Goal: Information Seeking & Learning: Learn about a topic

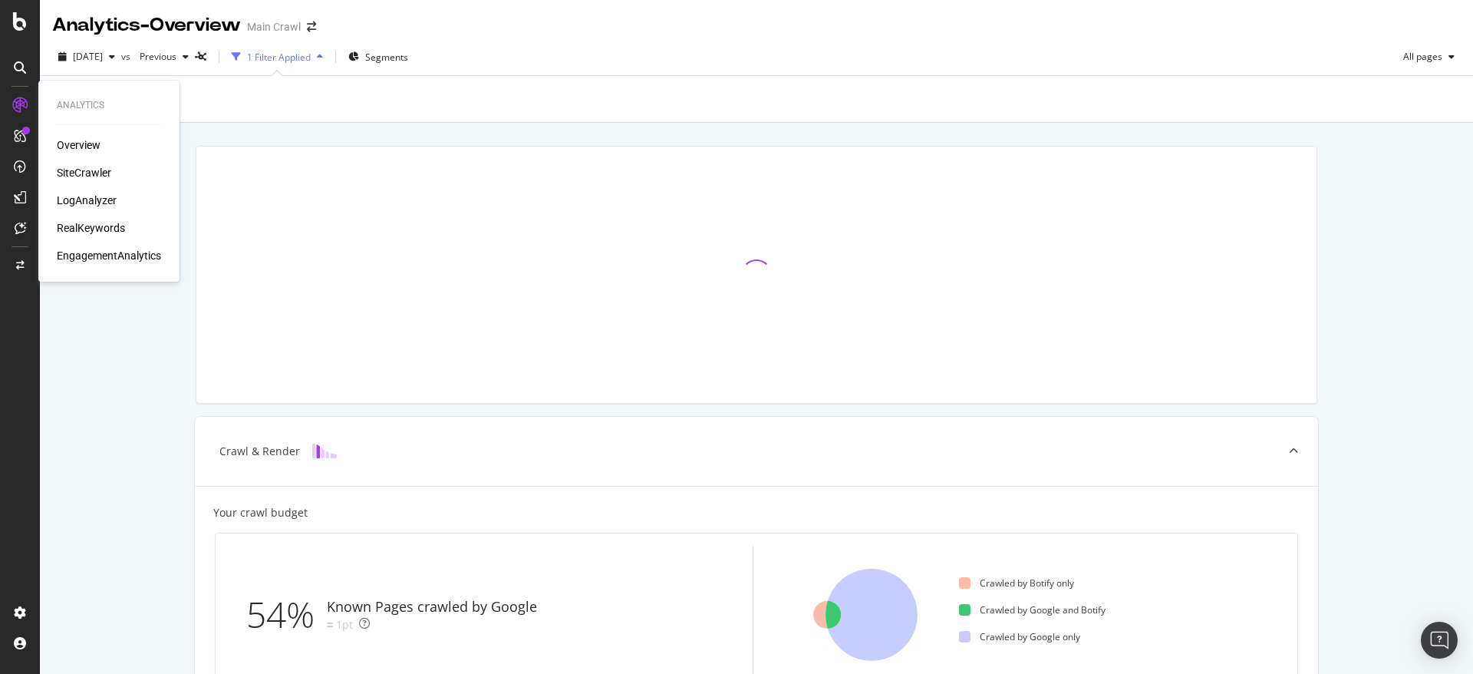
click at [81, 167] on div "SiteCrawler" at bounding box center [84, 172] width 54 height 15
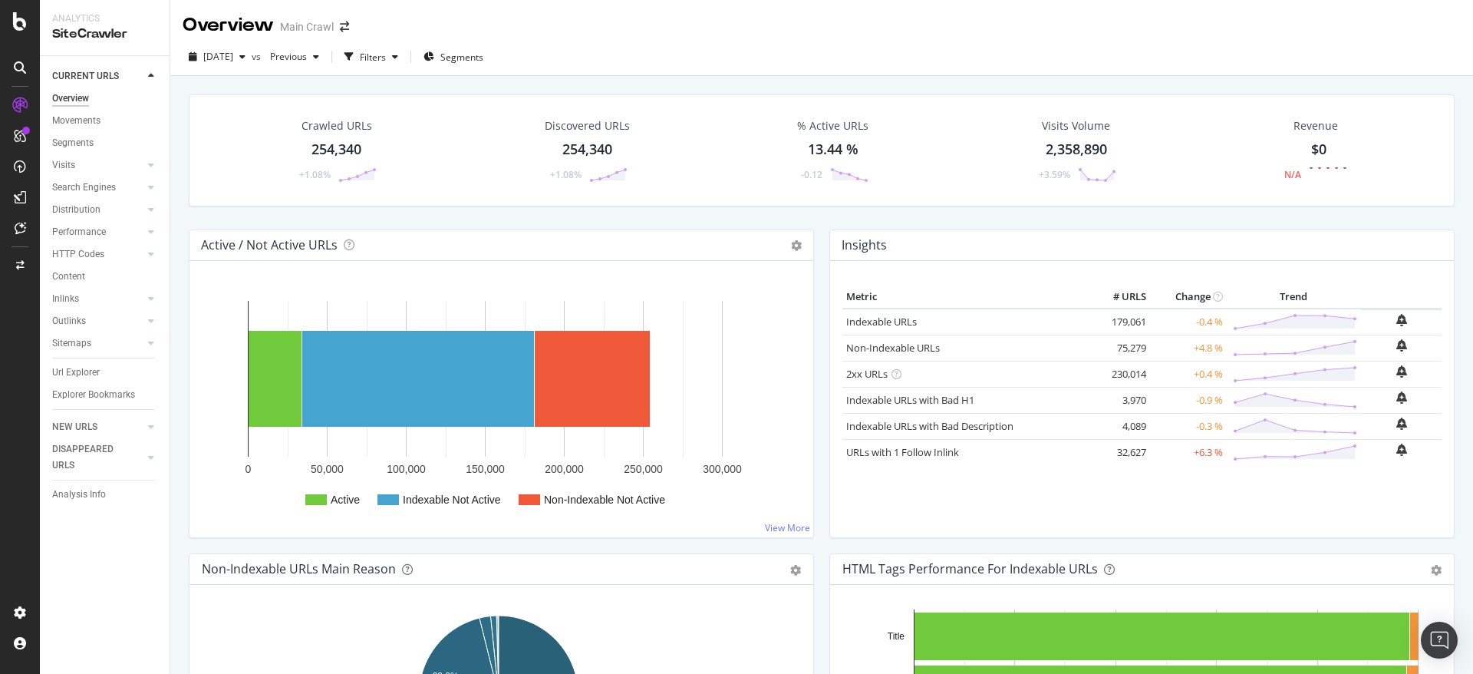
click at [1209, 43] on div "2025 Aug. 24th vs Previous Filters Segments" at bounding box center [821, 57] width 1303 height 38
click at [811, 366] on div "Active / Not Active URLs Chart (by Value) Chart (by Percentage) Table Expand Ex…" at bounding box center [501, 391] width 641 height 324
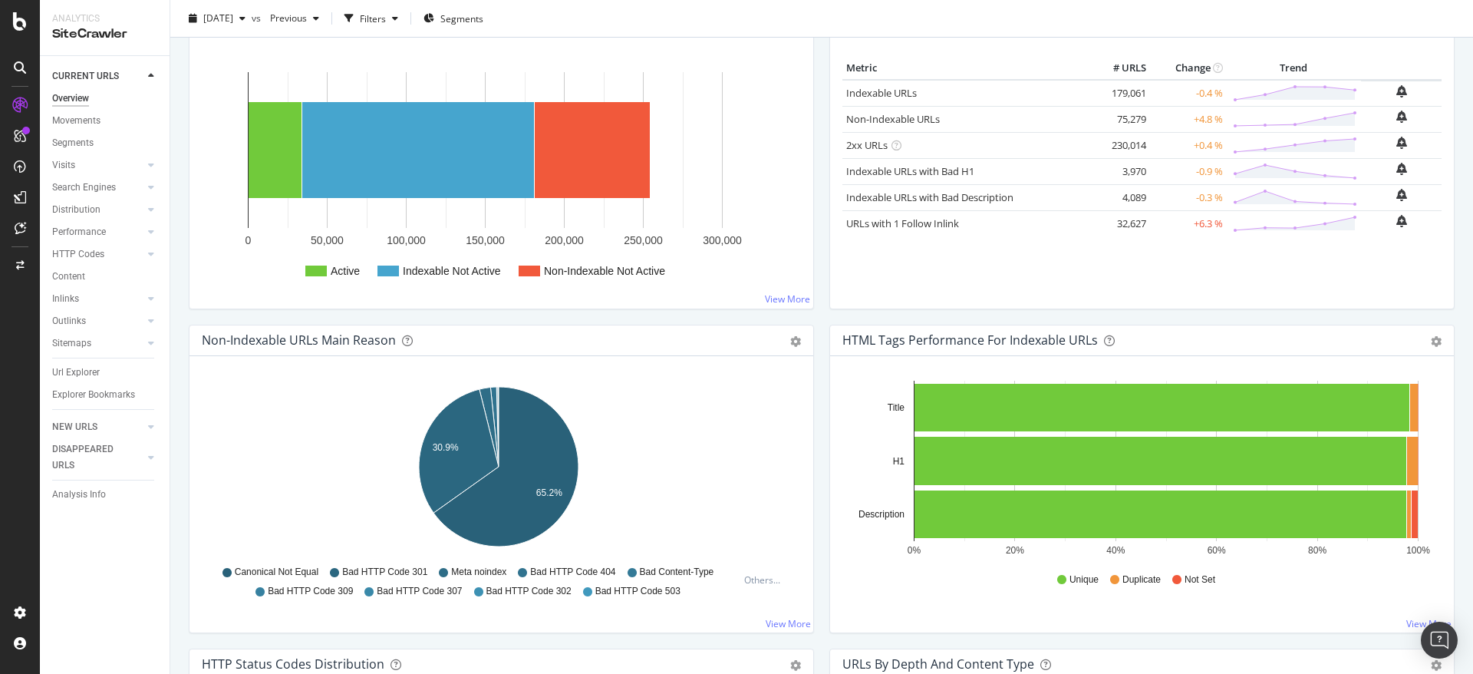
scroll to position [230, 0]
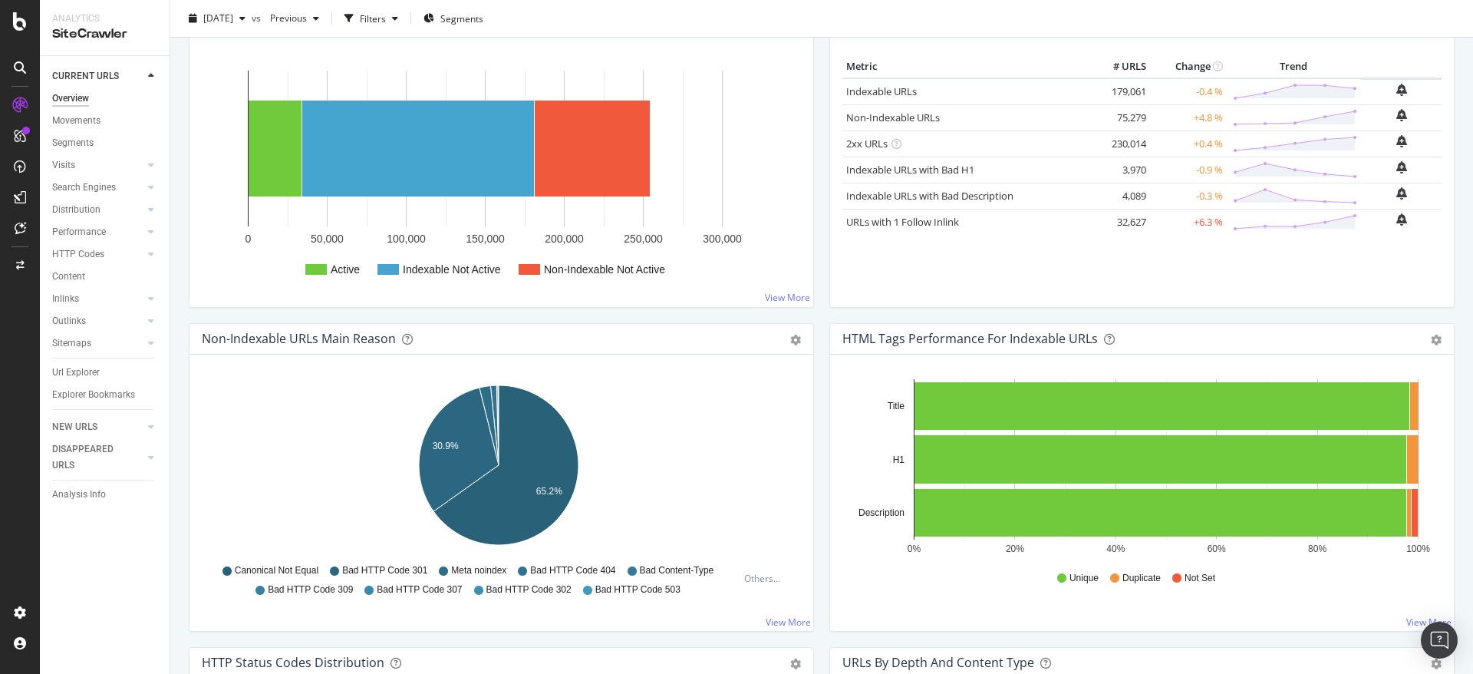
click at [166, 453] on div "DISAPPEARED URLS" at bounding box center [110, 457] width 117 height 38
click at [736, 308] on div "Active / Not Active URLs Chart (by Value) Chart (by Percentage) Table Expand Ex…" at bounding box center [501, 161] width 641 height 324
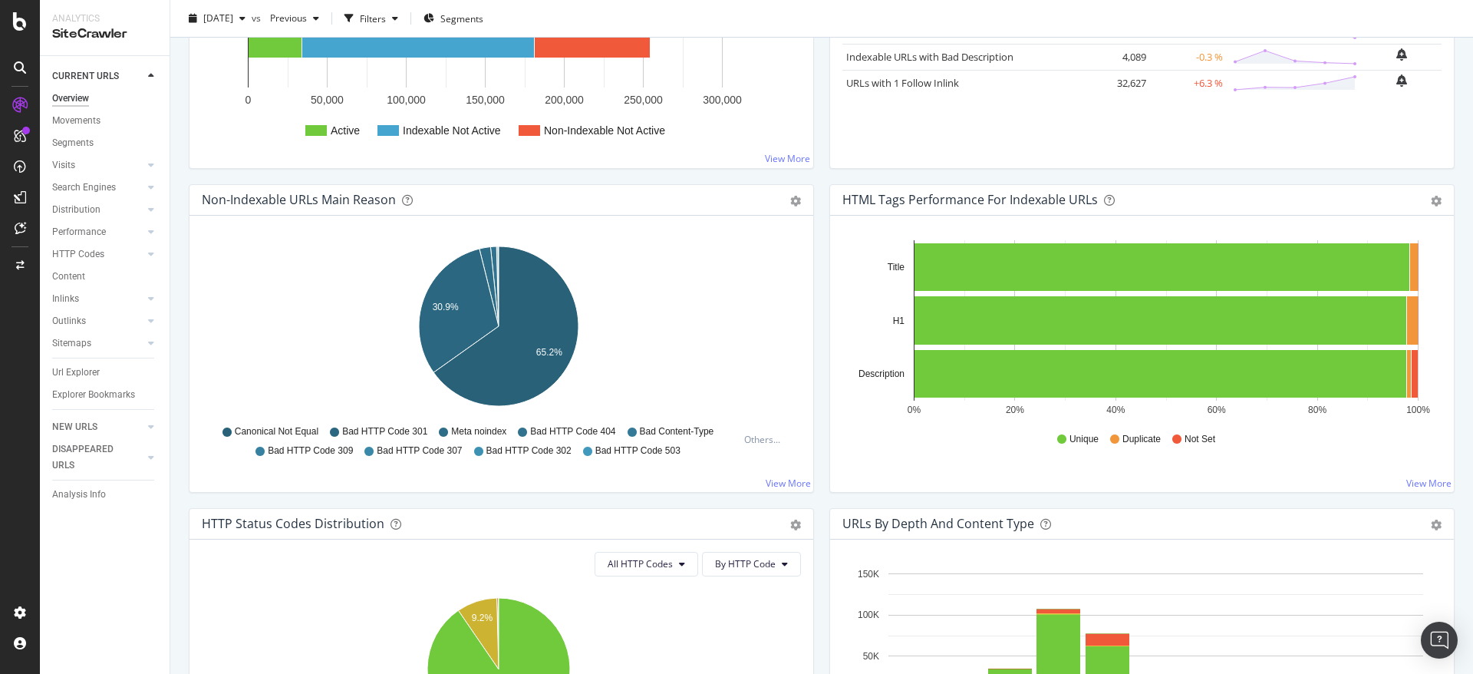
scroll to position [460, 0]
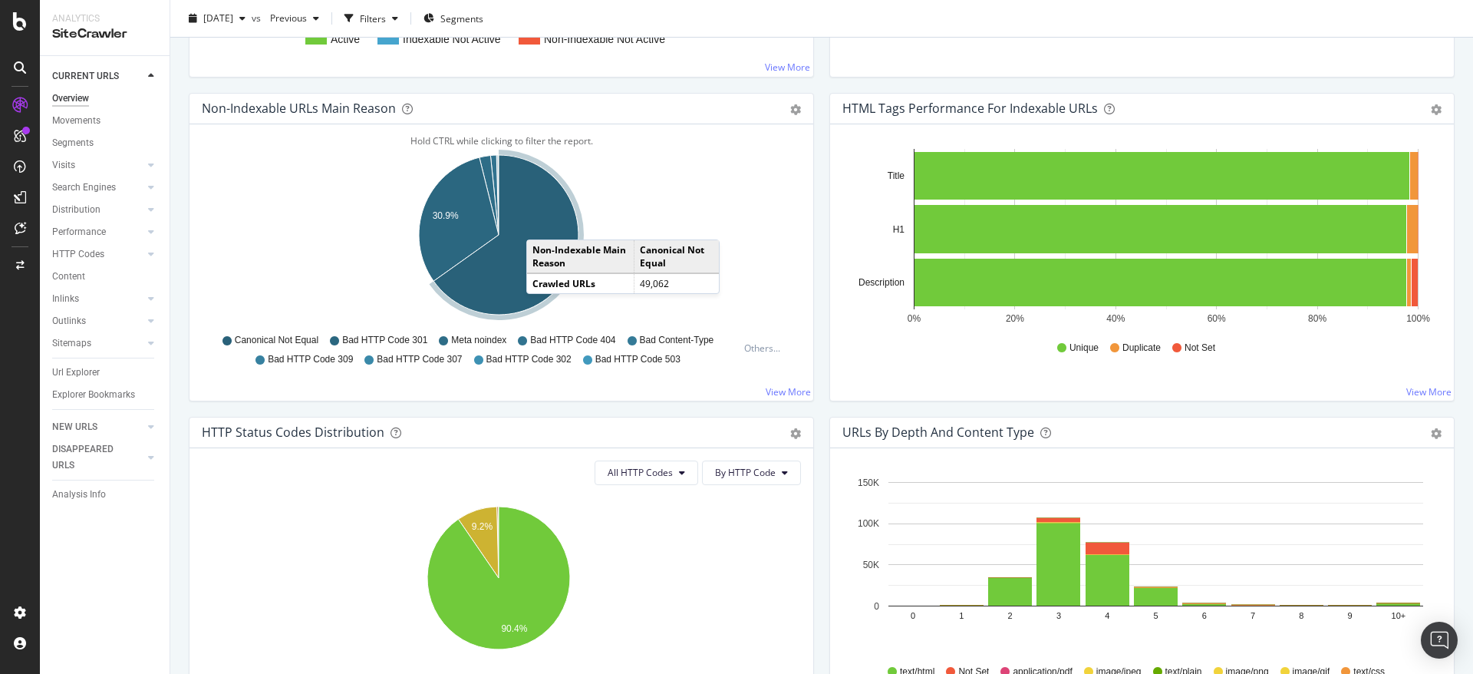
click at [543, 223] on icon "A chart." at bounding box center [506, 235] width 145 height 160
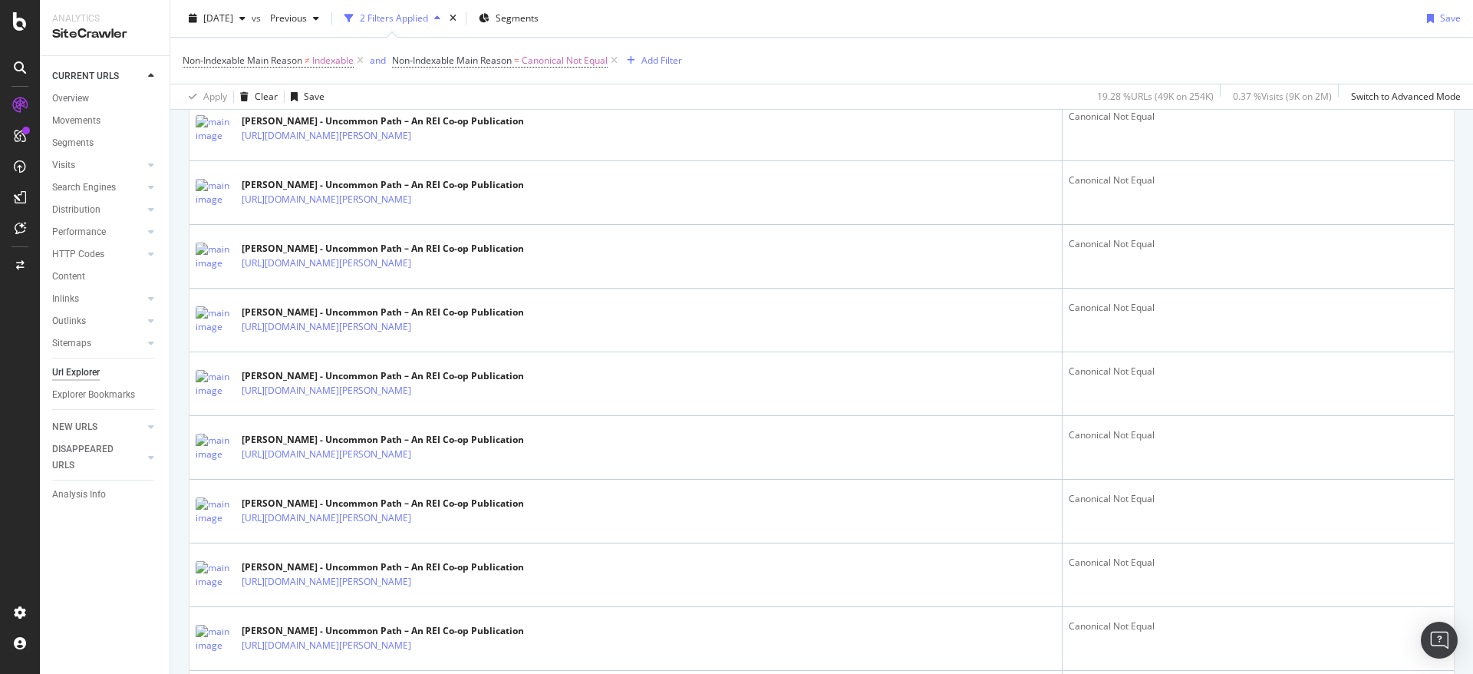
scroll to position [932, 0]
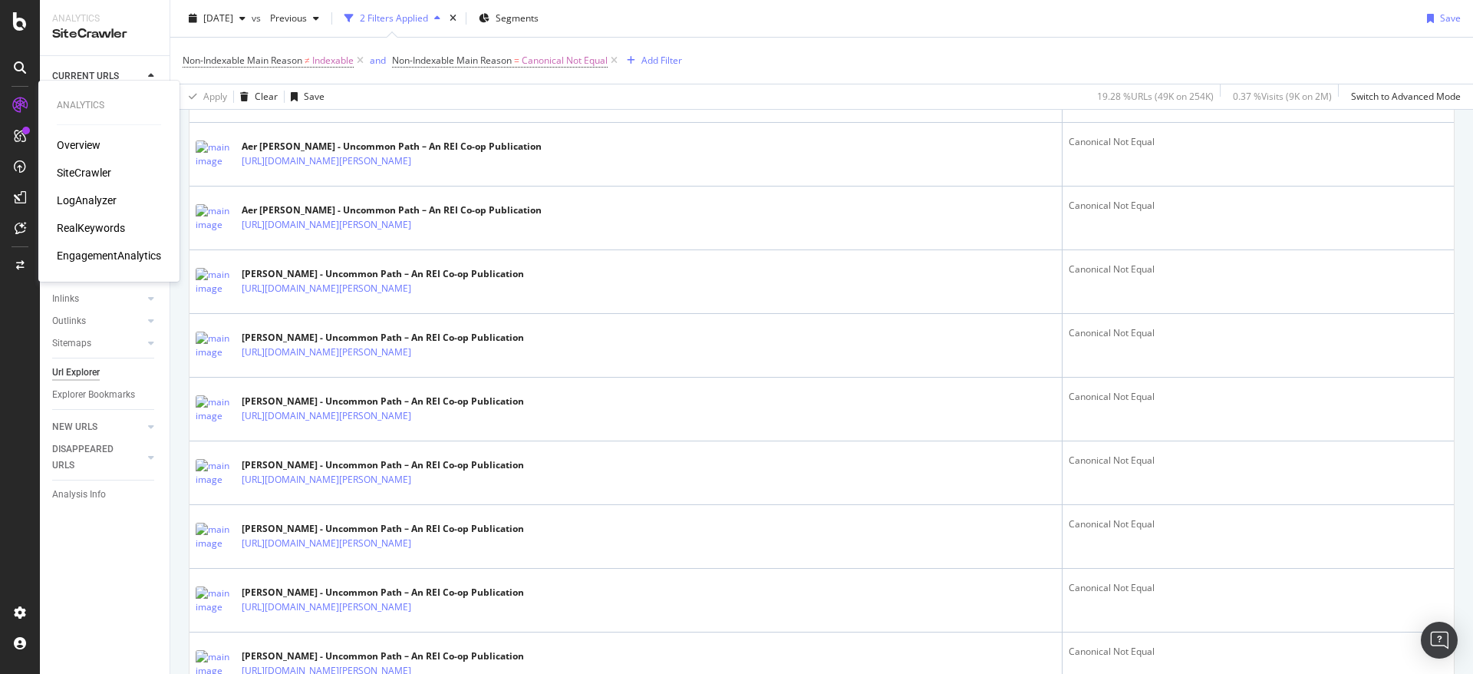
click at [104, 199] on div "LogAnalyzer" at bounding box center [87, 200] width 60 height 15
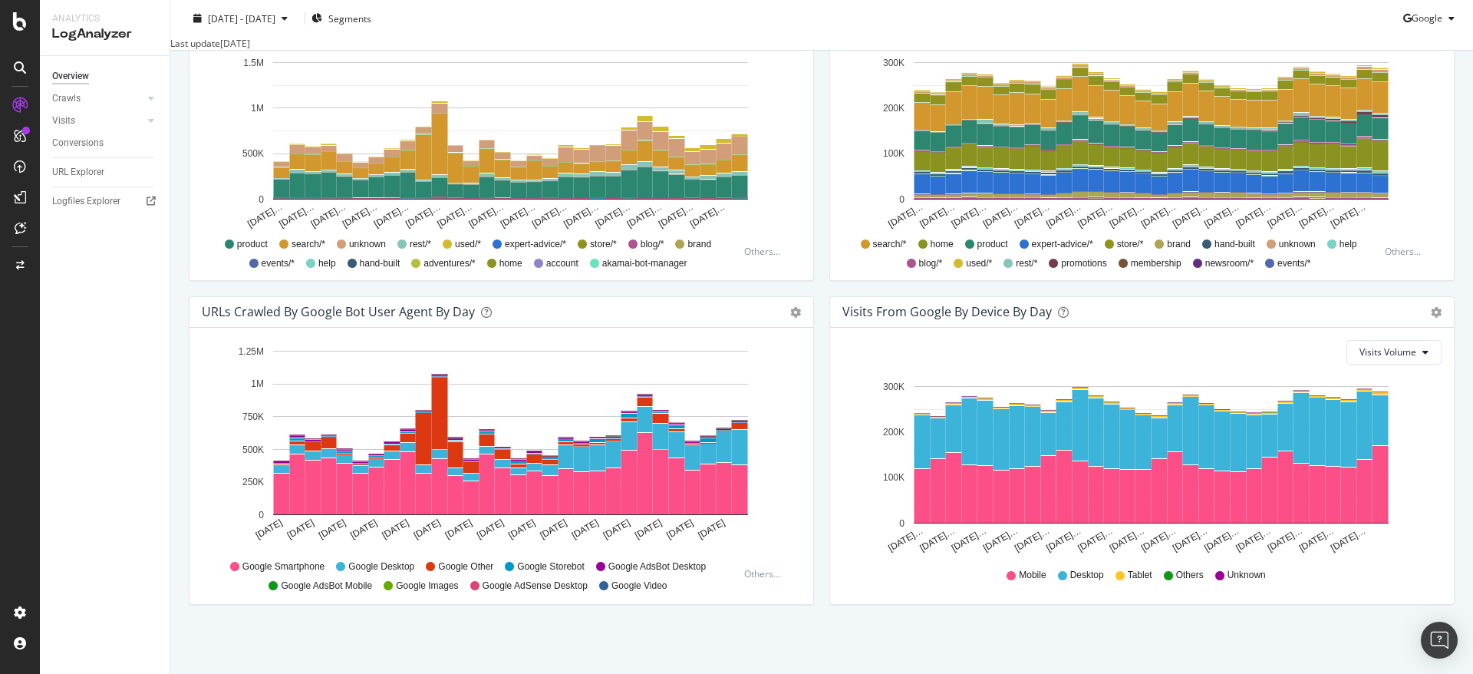
scroll to position [605, 0]
click at [812, 338] on div "URLs Crawled by Google bot User Agent By Day Timeline (by Value) Timeline (by P…" at bounding box center [501, 458] width 641 height 324
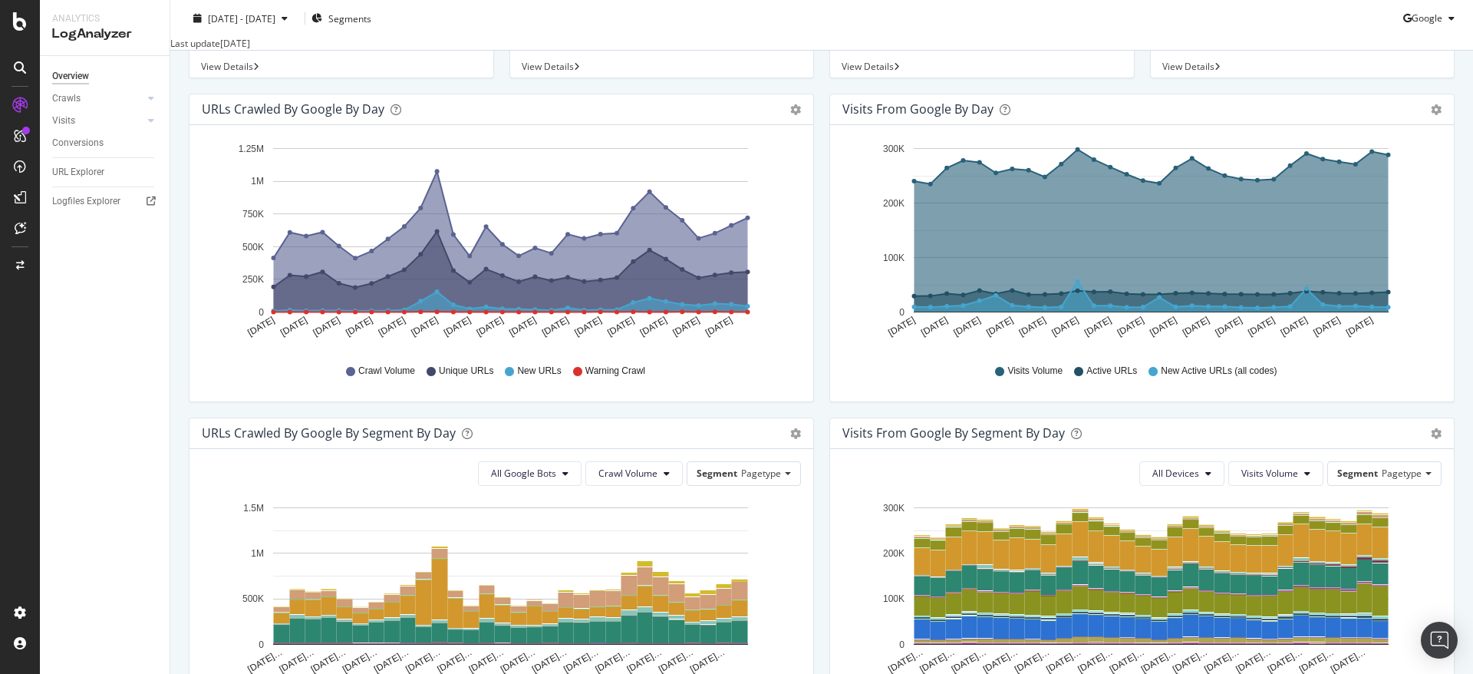
scroll to position [0, 0]
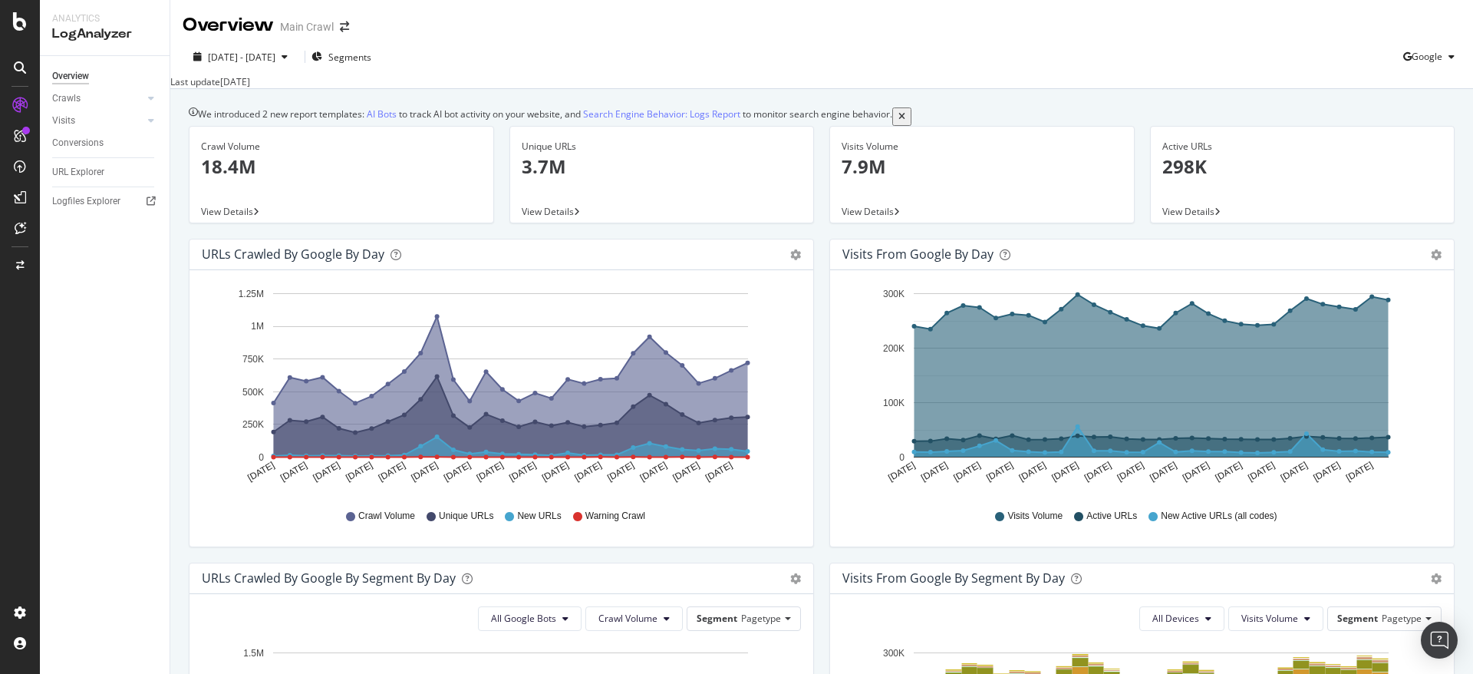
click at [822, 264] on div "Visits from Google by day Area Table Hold CTRL while clicking to filter the rep…" at bounding box center [1142, 401] width 641 height 324
click at [74, 97] on div "Crawls" at bounding box center [66, 99] width 28 height 16
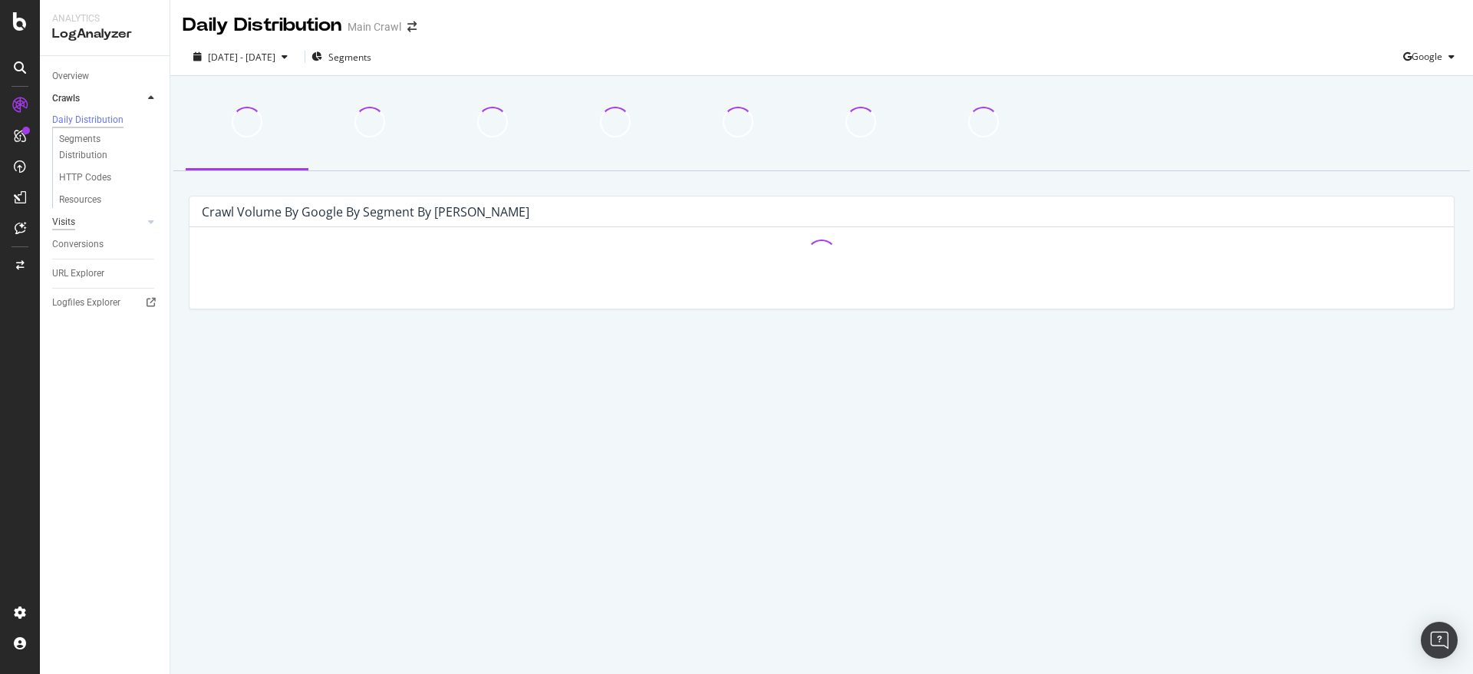
click at [65, 230] on div "Visits" at bounding box center [63, 222] width 23 height 16
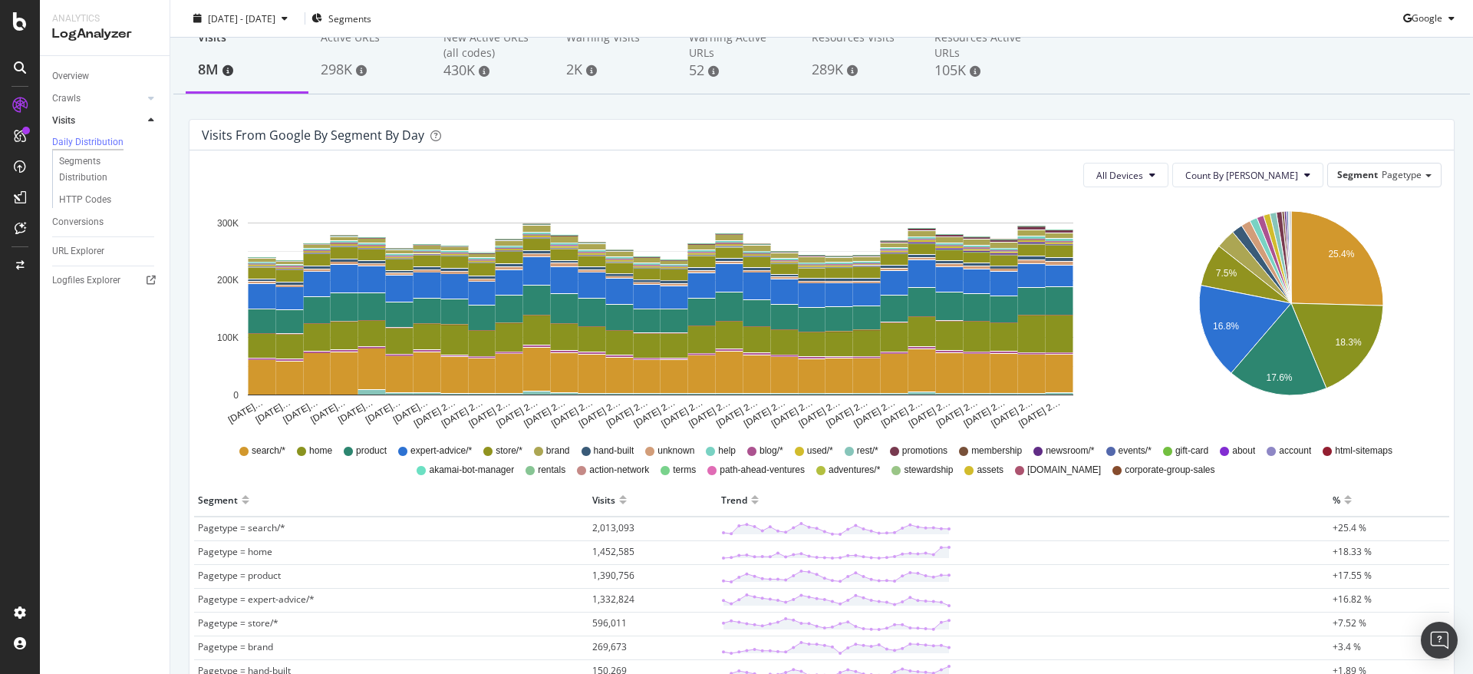
scroll to position [230, 0]
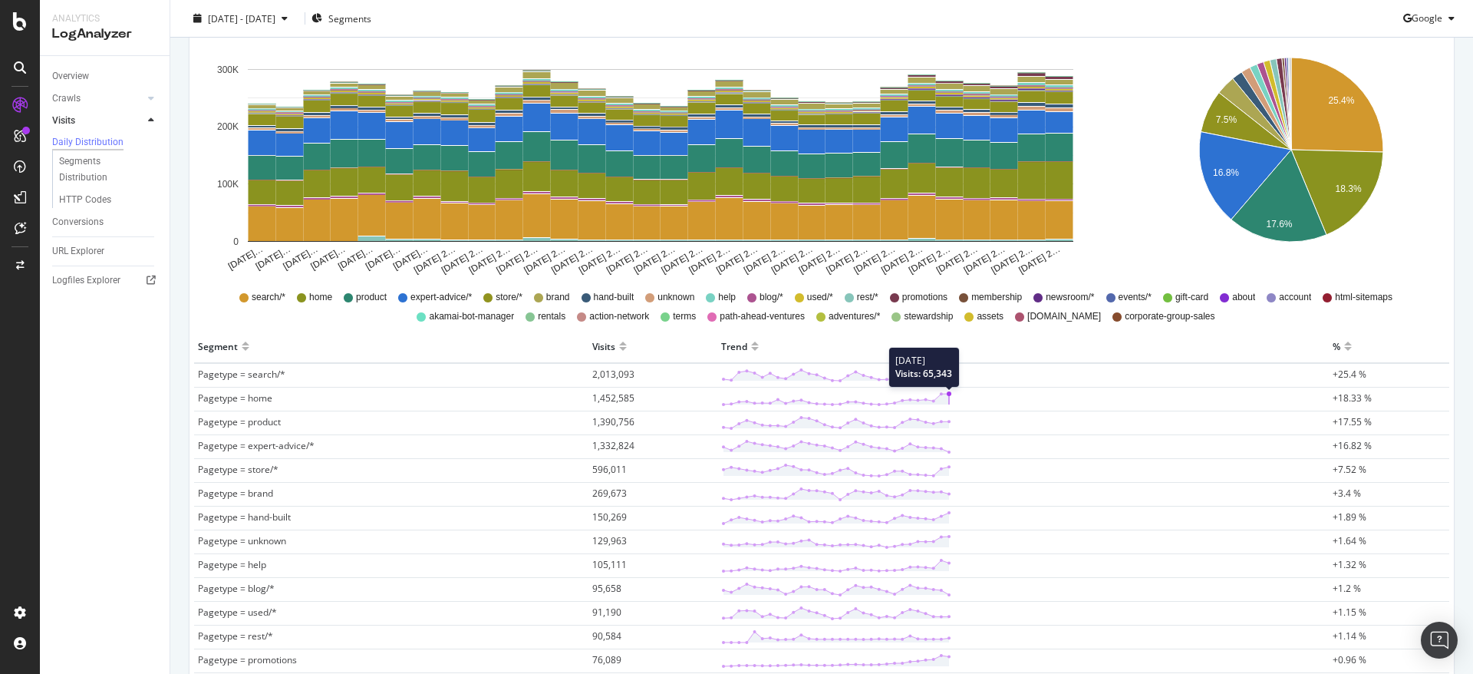
click at [947, 394] on circle at bounding box center [949, 393] width 5 height 5
drag, startPoint x: 248, startPoint y: 394, endPoint x: 293, endPoint y: 396, distance: 45.3
click at [247, 394] on span "Pagetype = home" at bounding box center [235, 397] width 74 height 13
click at [349, 397] on td "Pagetype = home" at bounding box center [391, 400] width 394 height 24
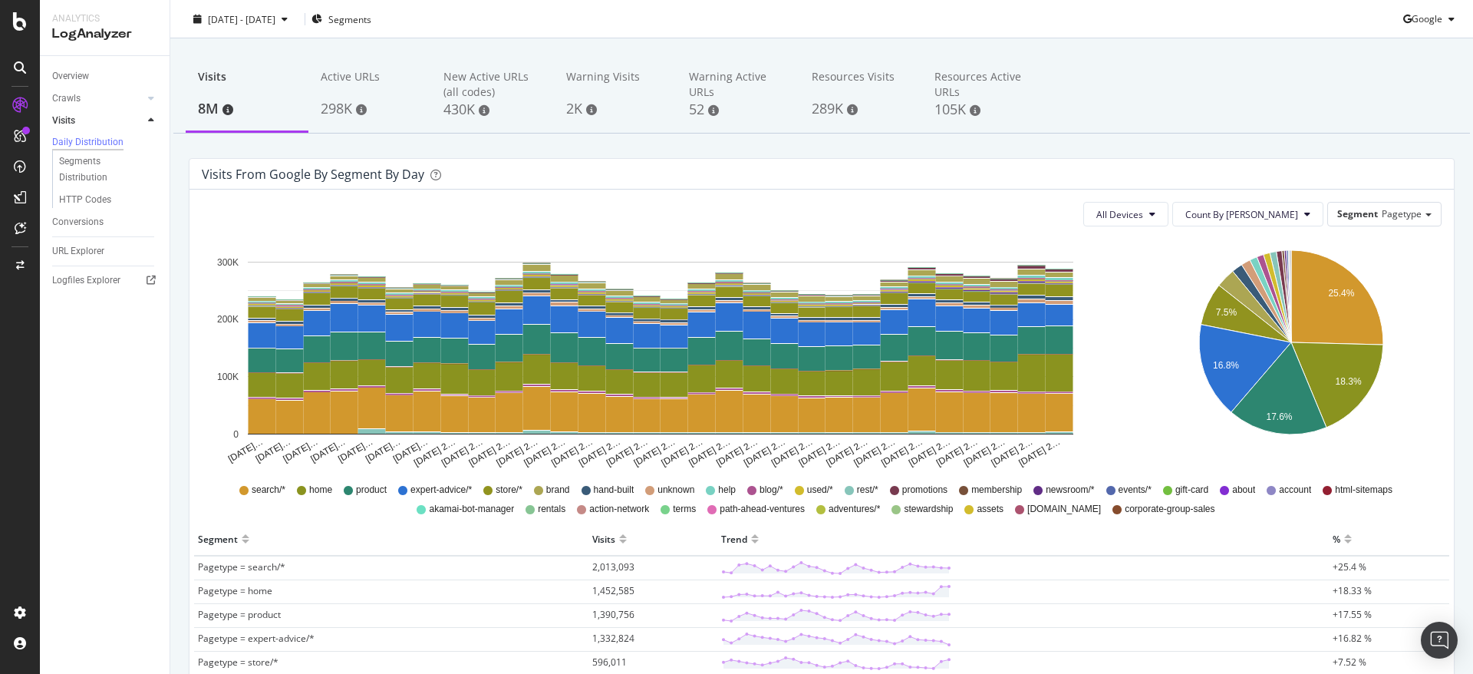
scroll to position [0, 0]
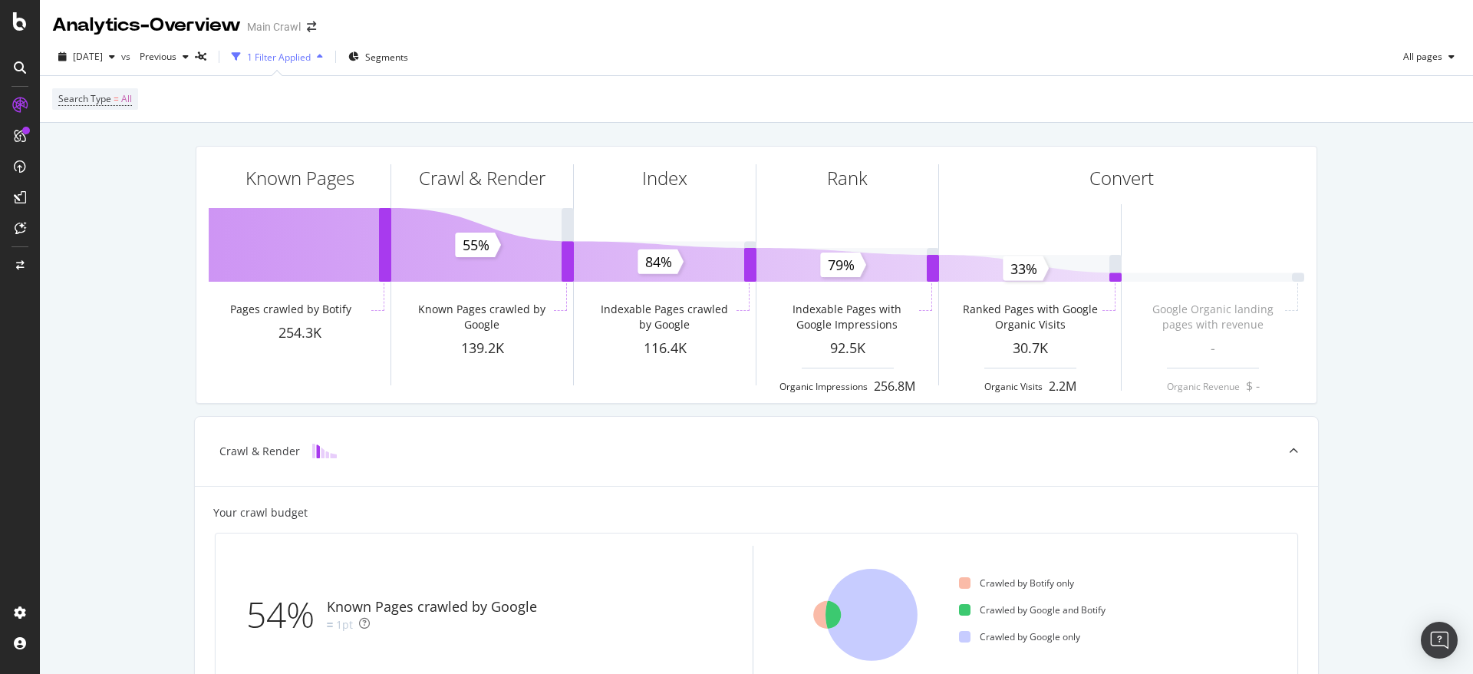
click at [777, 34] on div "Analytics - Overview Main Crawl" at bounding box center [756, 19] width 1433 height 38
click at [543, 54] on div "[DATE] vs Previous 1 Filter Applied Segments All pages" at bounding box center [756, 60] width 1433 height 31
click at [156, 282] on div "Known Pages Pages crawled by Botify 254.3K Crawl & Render Known Pages crawled b…" at bounding box center [756, 681] width 1433 height 1116
click at [357, 18] on div "Analytics - Overview Main Crawl" at bounding box center [756, 19] width 1433 height 38
click at [298, 24] on div "Main Crawl" at bounding box center [274, 26] width 54 height 15
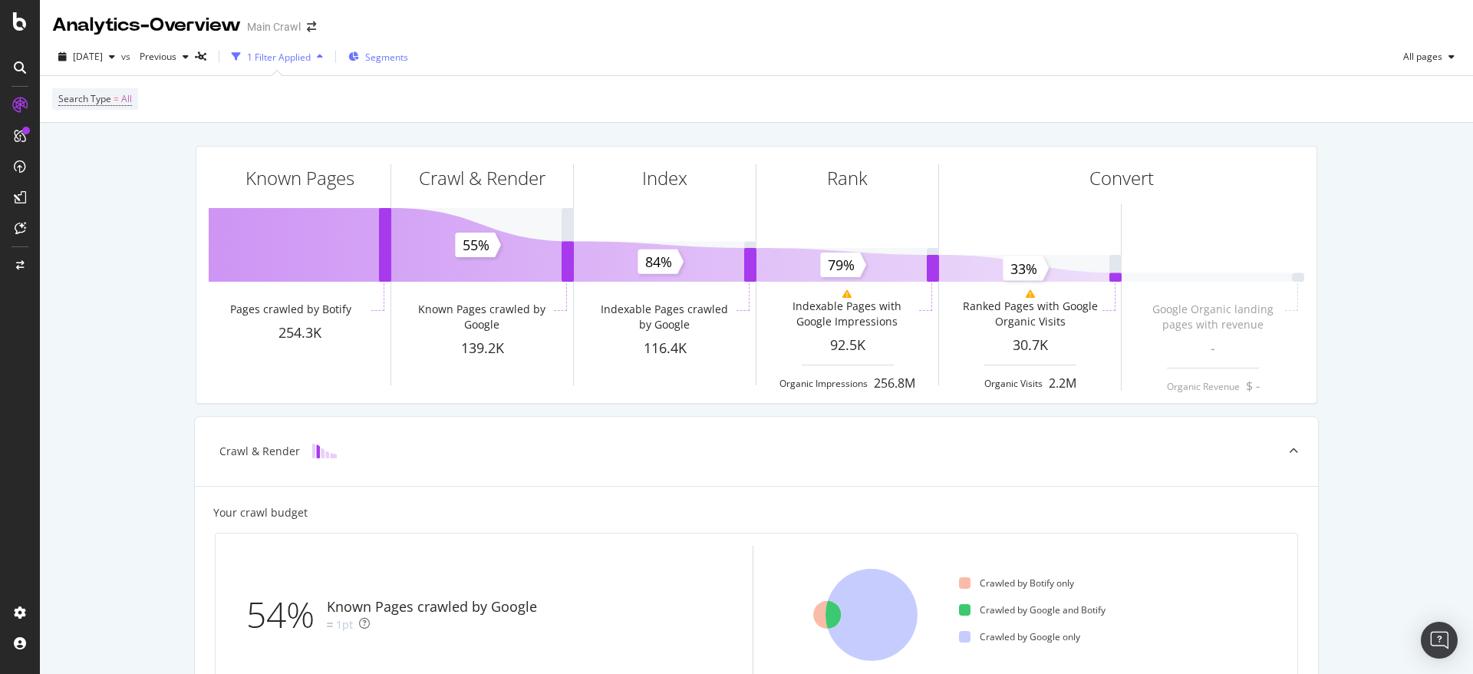
click at [359, 60] on icon "button" at bounding box center [353, 56] width 11 height 9
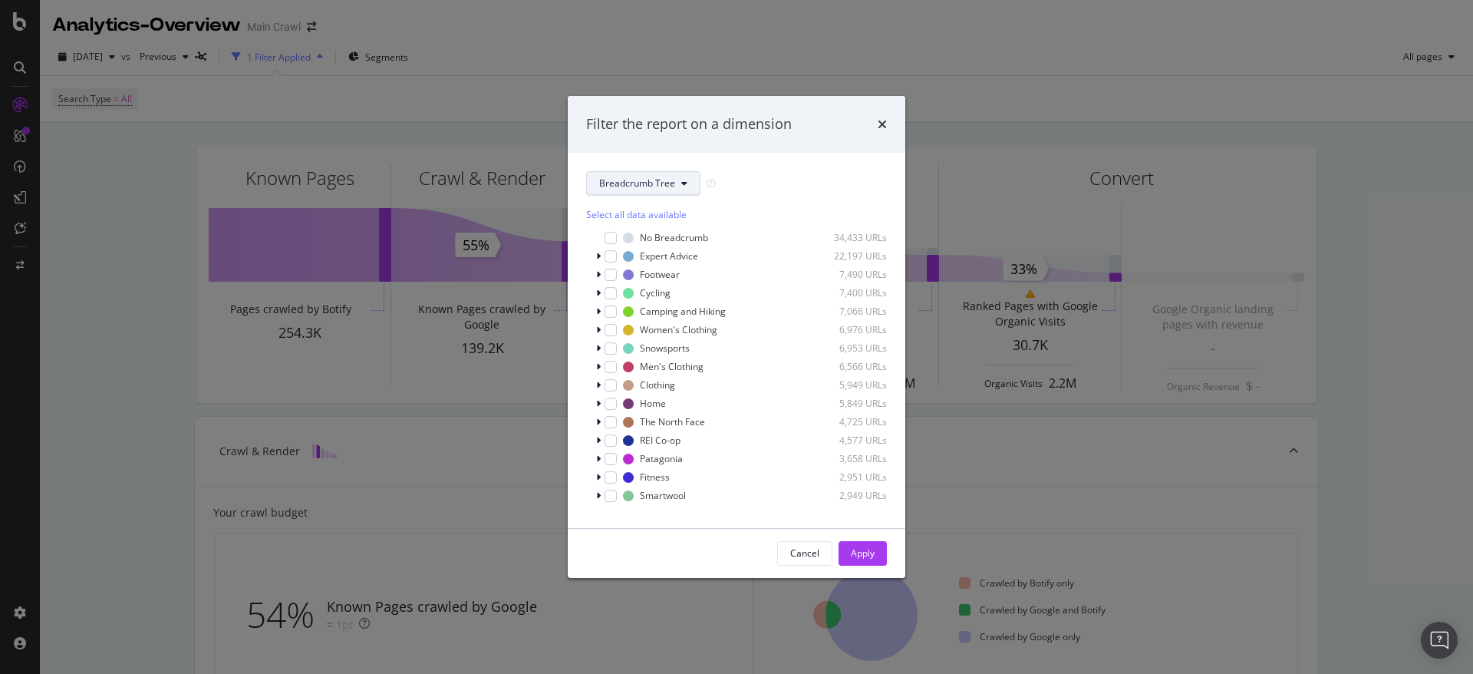
click at [607, 192] on button "Breadcrumb Tree" at bounding box center [643, 183] width 114 height 25
click at [643, 245] on span "pagetype" at bounding box center [648, 239] width 99 height 14
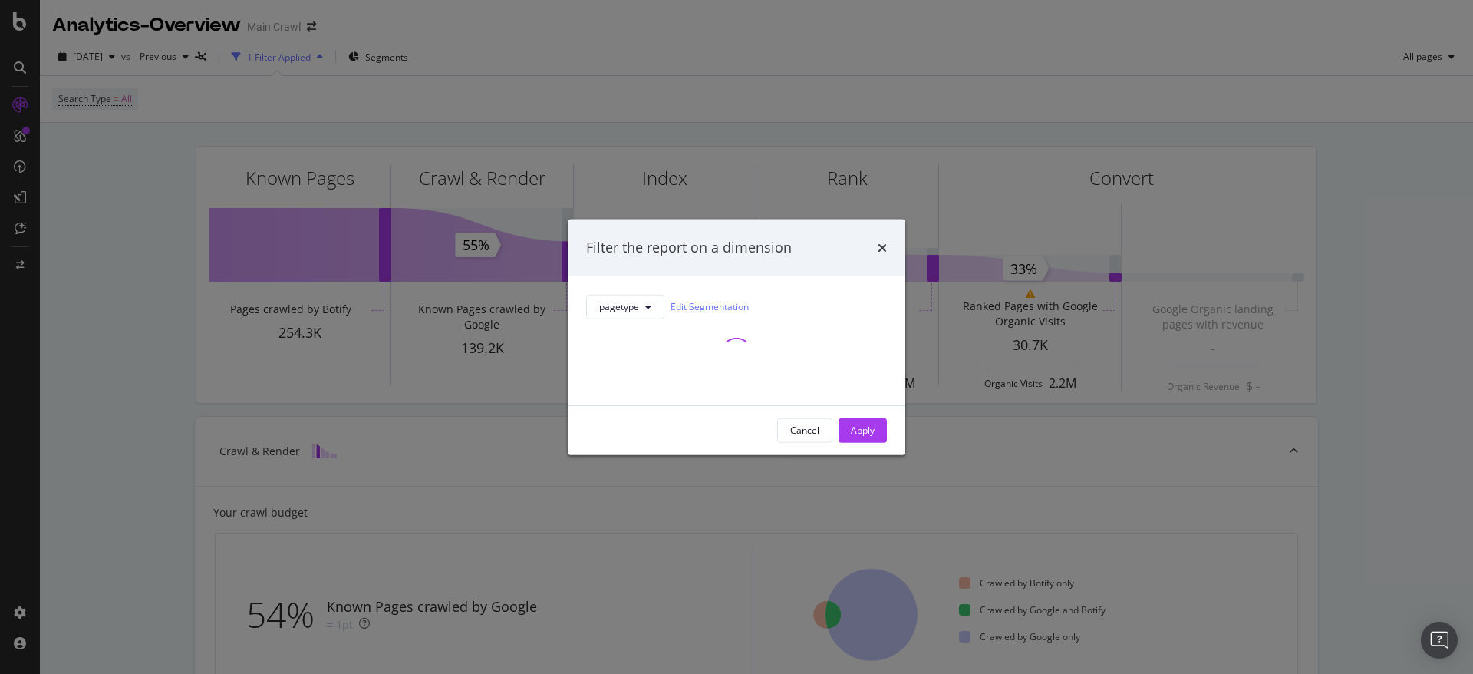
click at [42, 104] on div "Filter the report on a dimension pagetype Edit Segmentation Cancel Apply" at bounding box center [736, 337] width 1473 height 674
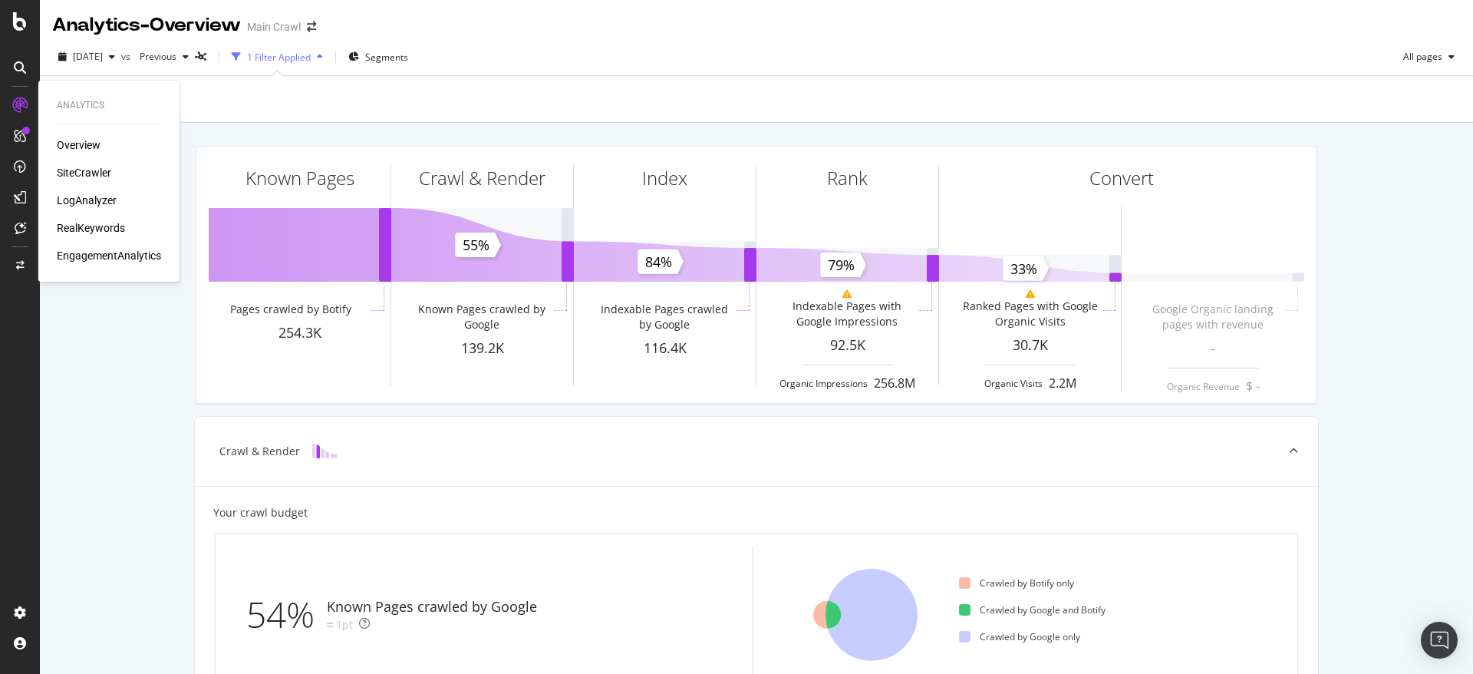
click at [104, 228] on div "RealKeywords" at bounding box center [91, 227] width 68 height 15
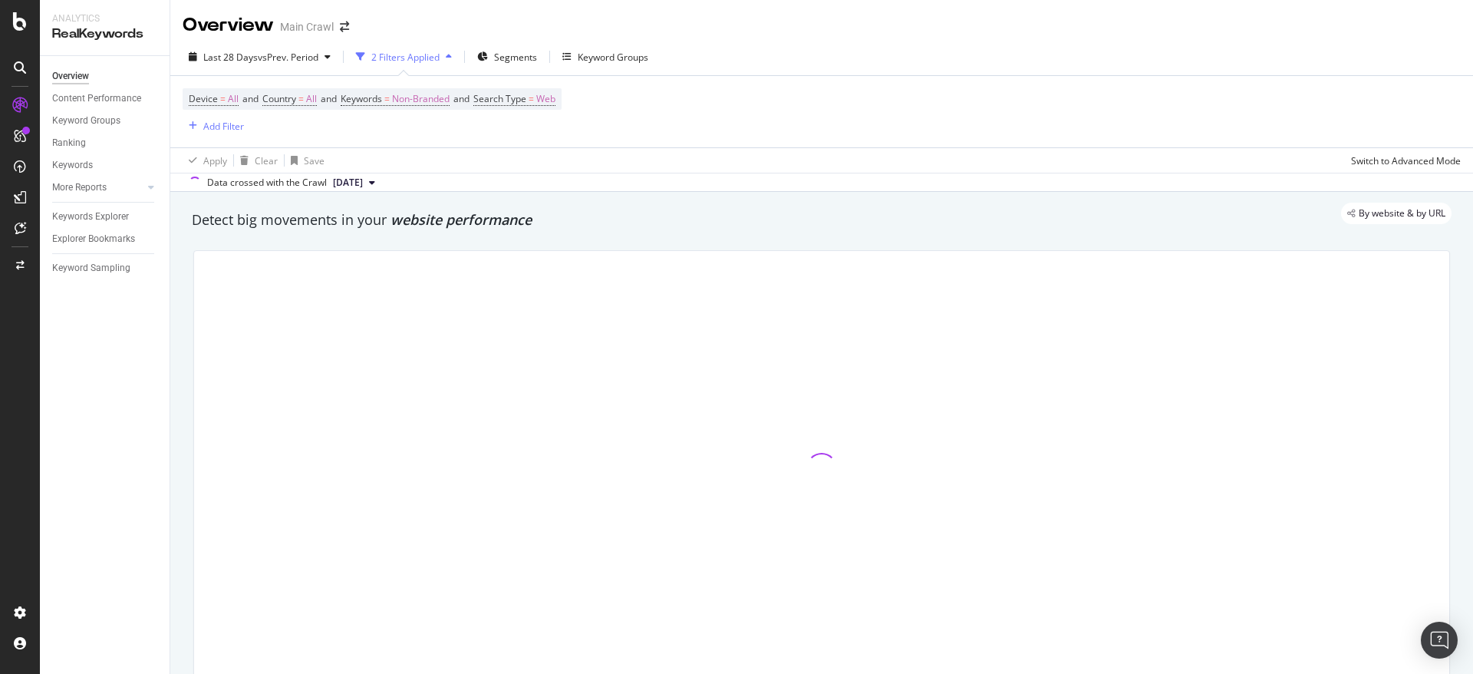
click at [715, 54] on div "Last 28 Days vs Prev. Period 2 Filters Applied Segments Keyword Groups" at bounding box center [821, 60] width 1303 height 31
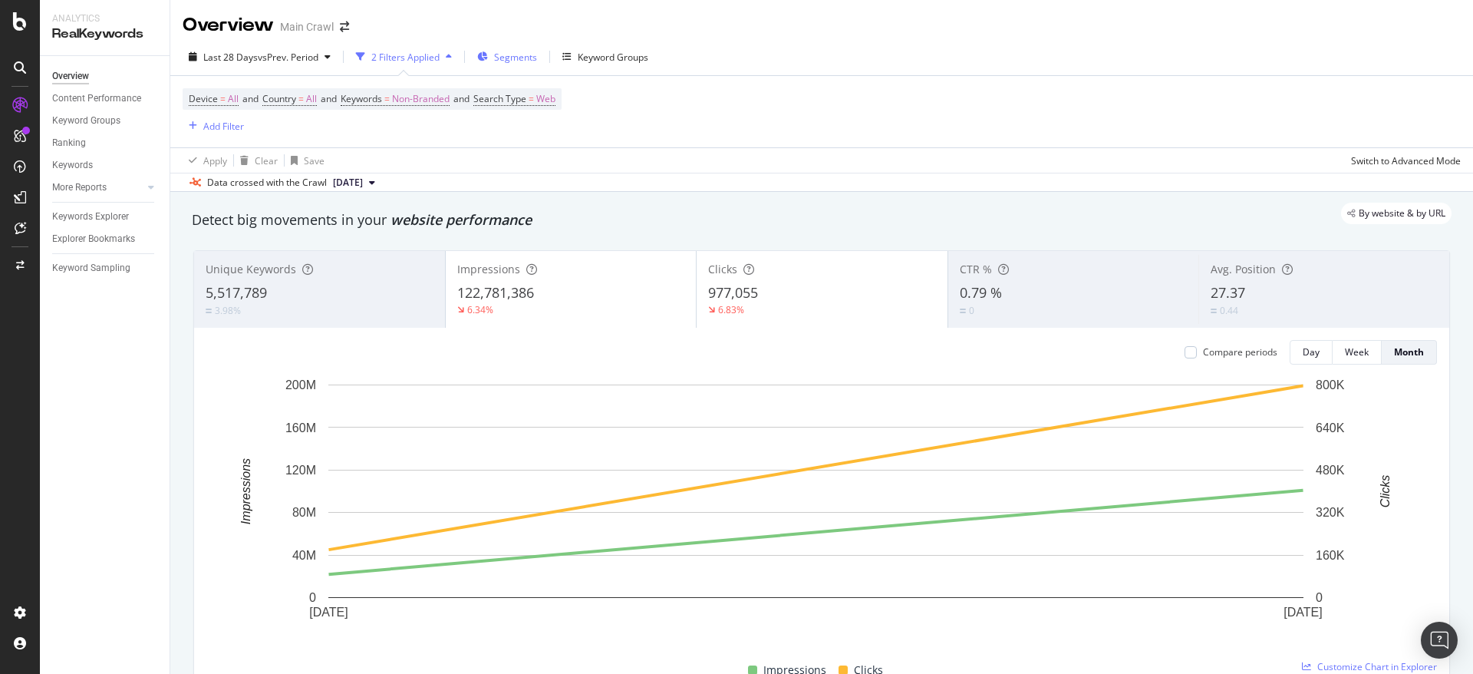
click at [535, 65] on div "Segments" at bounding box center [507, 56] width 60 height 23
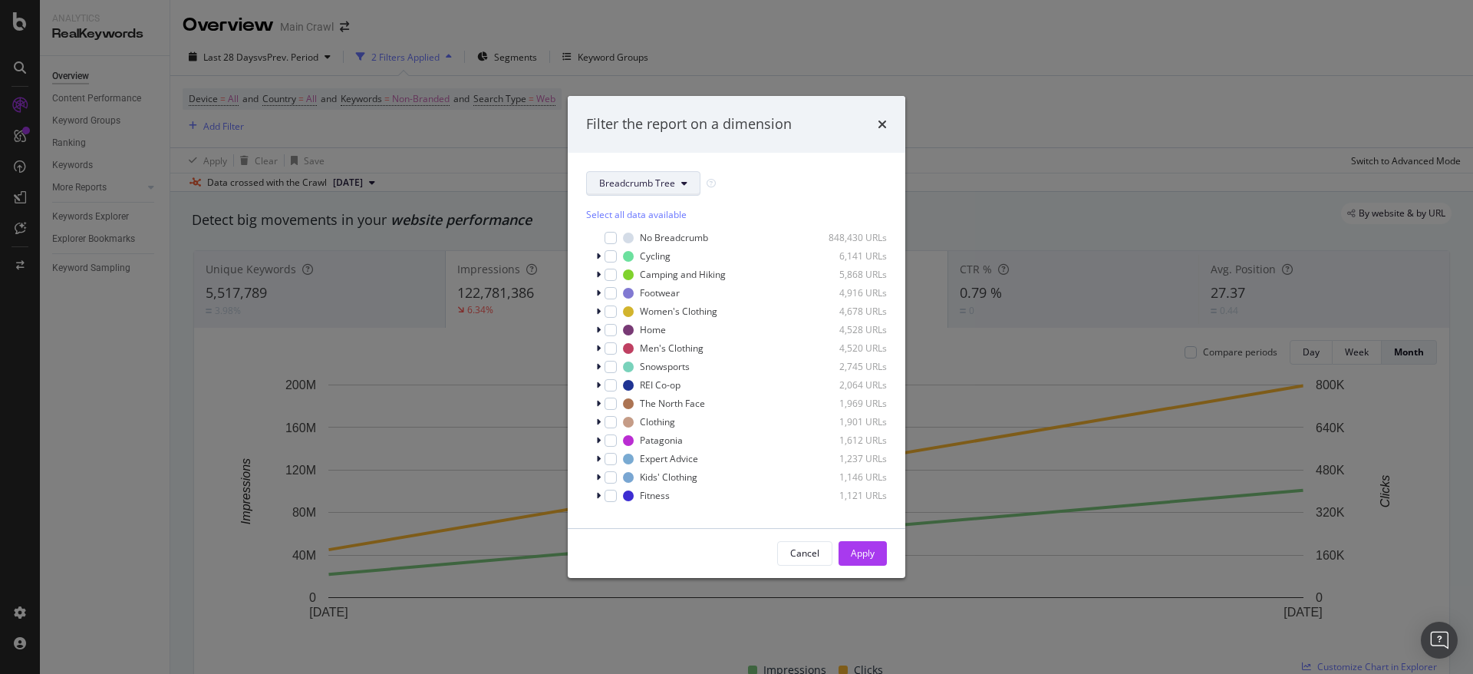
click at [651, 181] on span "Breadcrumb Tree" at bounding box center [637, 182] width 76 height 13
click at [654, 248] on div "pagetype" at bounding box center [649, 238] width 124 height 22
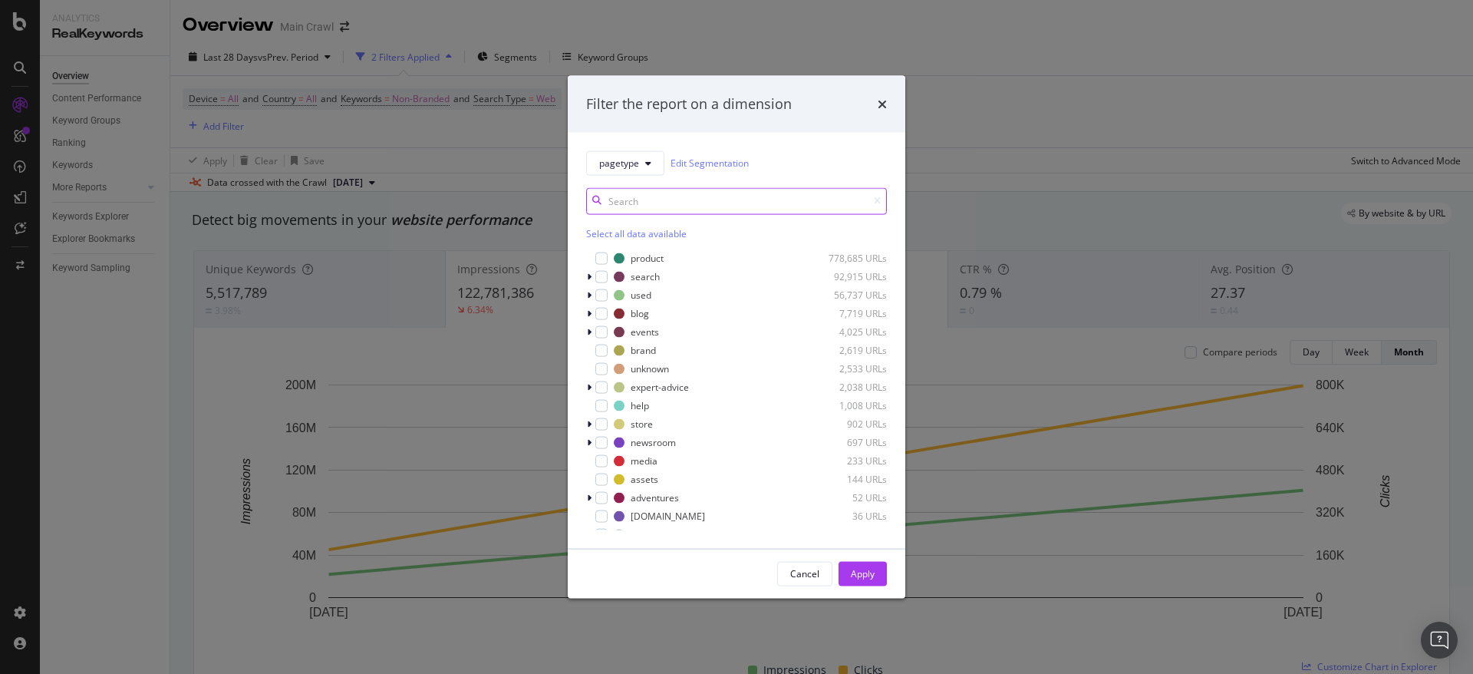
click at [670, 206] on input "modal" at bounding box center [736, 200] width 301 height 27
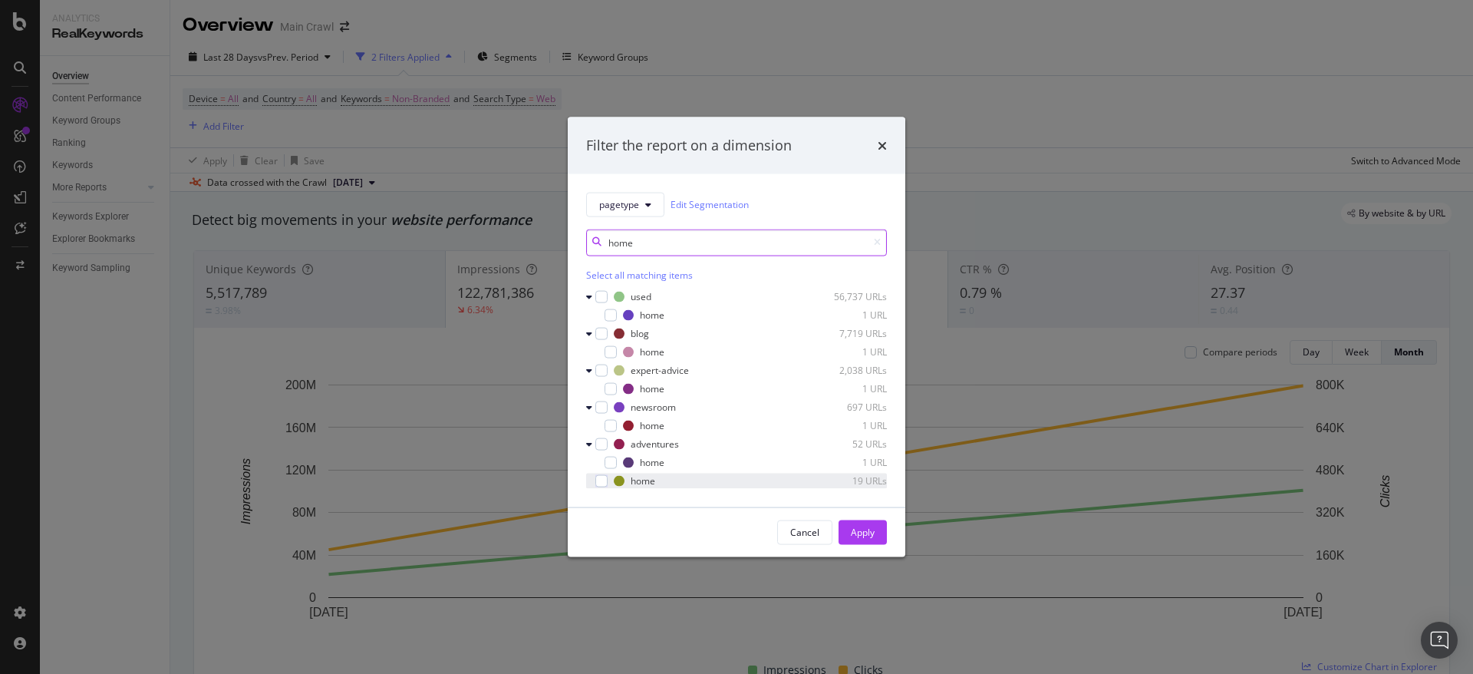
type input "home"
click at [600, 487] on div "home 19 URLs" at bounding box center [736, 480] width 301 height 15
click at [877, 537] on button "Apply" at bounding box center [863, 532] width 48 height 25
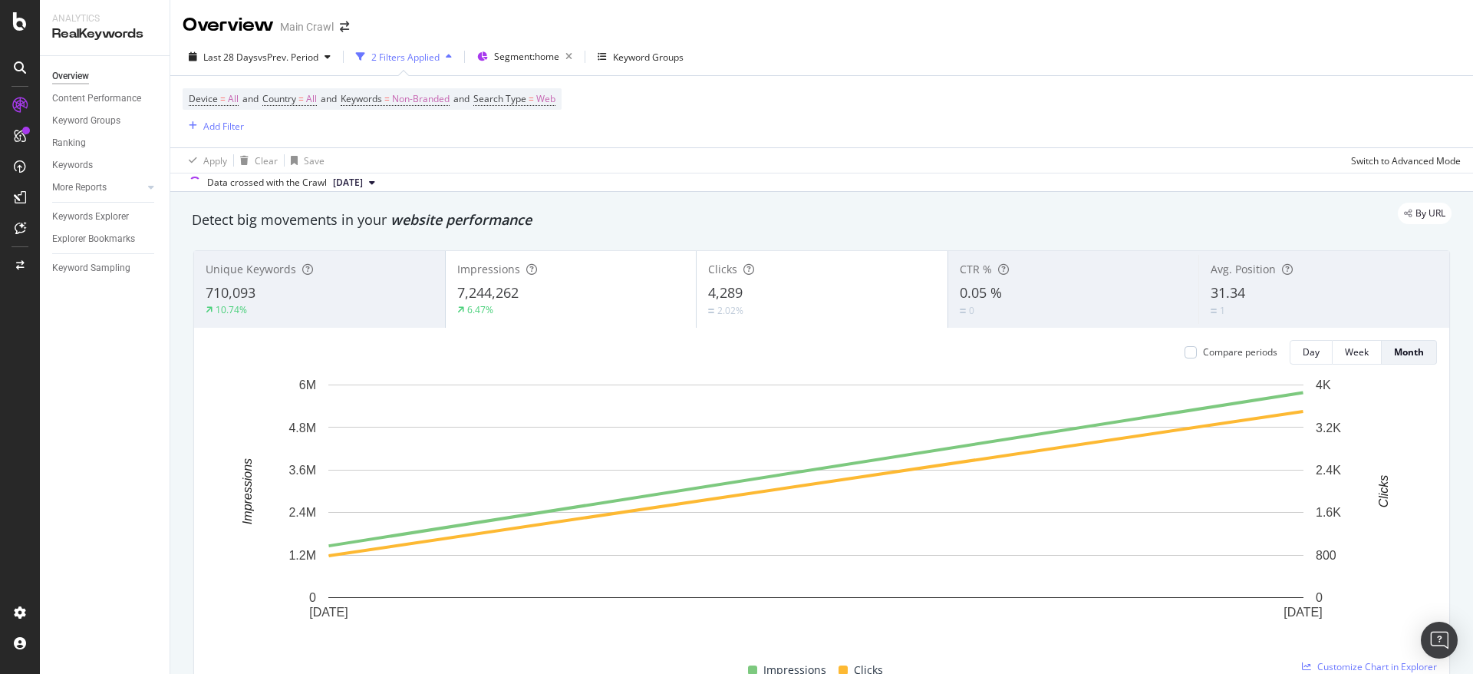
click at [1038, 118] on div "Device = All and Country = All and Keywords = Non-Branded and Search Type = Web…" at bounding box center [822, 111] width 1278 height 71
click at [1118, 350] on div "Compare periods Day Week Month" at bounding box center [821, 352] width 1231 height 25
